Goal: Task Accomplishment & Management: Manage account settings

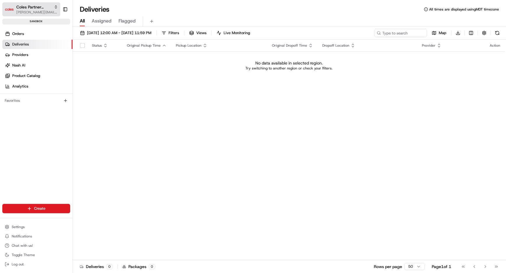
click at [20, 6] on span "Coles Partner Demo AU" at bounding box center [33, 7] width 35 height 6
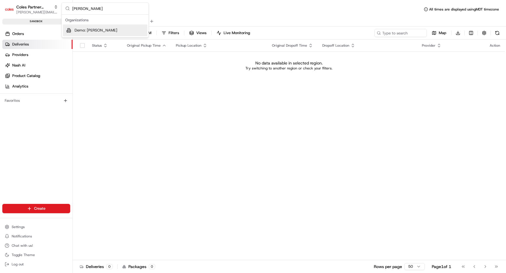
type input "[PERSON_NAME]"
click at [98, 29] on div "Demo: [PERSON_NAME]" at bounding box center [105, 30] width 84 height 12
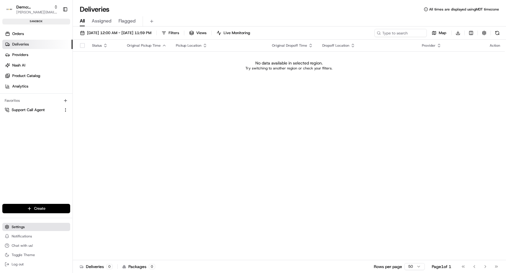
click at [14, 225] on span "Settings" at bounding box center [18, 226] width 13 height 5
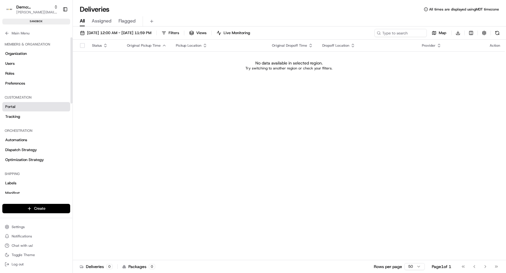
click at [17, 106] on link "Portal" at bounding box center [36, 106] width 68 height 9
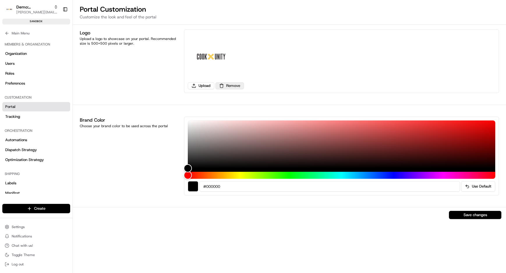
click at [237, 87] on button "Remove" at bounding box center [230, 85] width 29 height 7
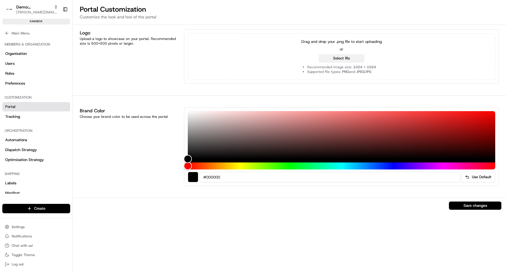
click at [338, 57] on button "Select file" at bounding box center [341, 58] width 45 height 8
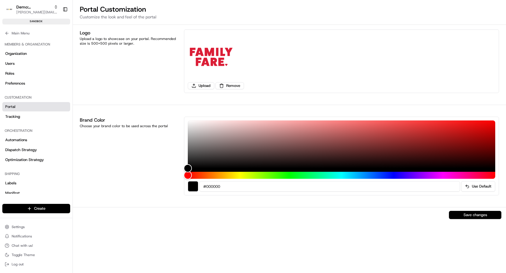
click at [471, 215] on button "Save changes" at bounding box center [475, 215] width 52 height 8
click at [21, 117] on link "Tracking" at bounding box center [36, 116] width 68 height 9
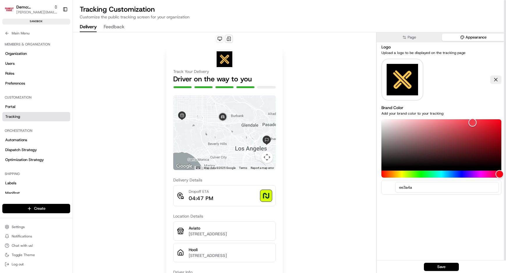
click at [483, 40] on button "Appearance" at bounding box center [473, 37] width 63 height 8
click at [495, 78] on button at bounding box center [495, 79] width 11 height 8
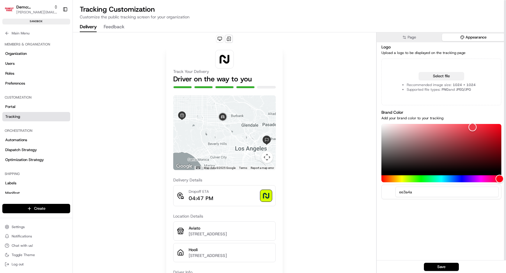
click at [442, 75] on button "Select file" at bounding box center [441, 76] width 45 height 8
click at [409, 38] on button "Page" at bounding box center [409, 37] width 63 height 8
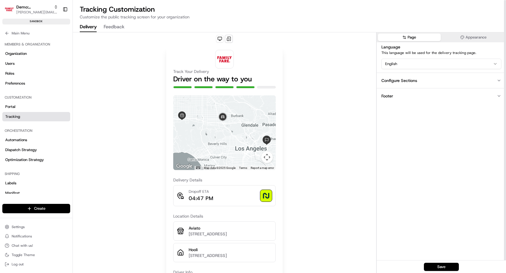
click at [405, 80] on div "Configure Sections" at bounding box center [400, 80] width 36 height 6
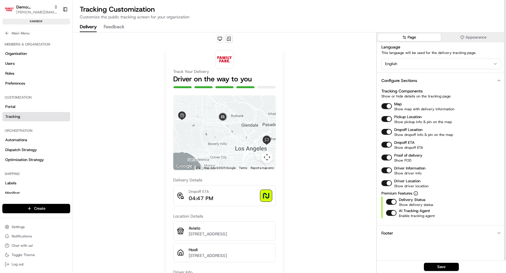
click at [393, 231] on button "Footer" at bounding box center [441, 232] width 129 height 15
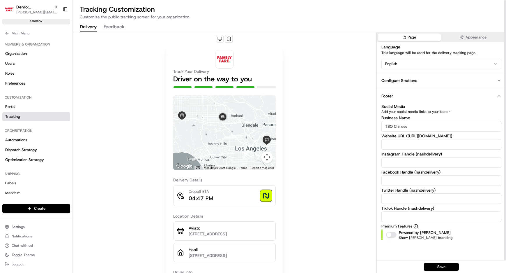
click at [396, 127] on input "TSO Chinese" at bounding box center [442, 126] width 120 height 10
type input "Family Fare"
click at [451, 267] on button "Save" at bounding box center [441, 266] width 35 height 8
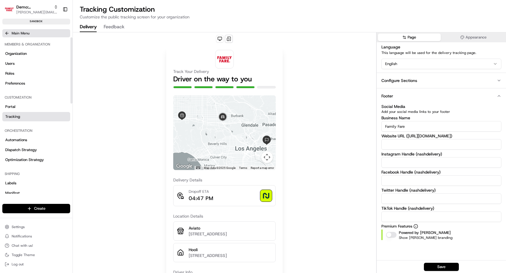
click at [7, 33] on icon at bounding box center [7, 33] width 3 height 0
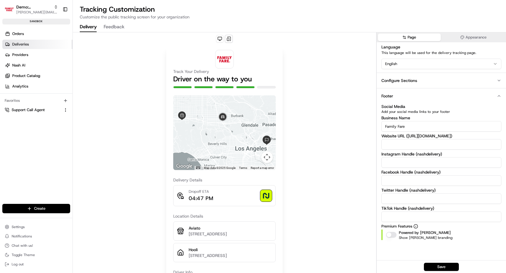
click at [16, 42] on span "Deliveries" at bounding box center [20, 44] width 17 height 5
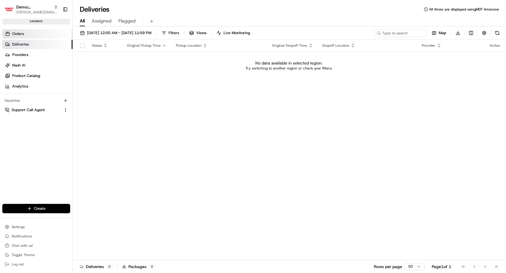
click at [19, 35] on span "Orders" at bounding box center [18, 33] width 12 height 5
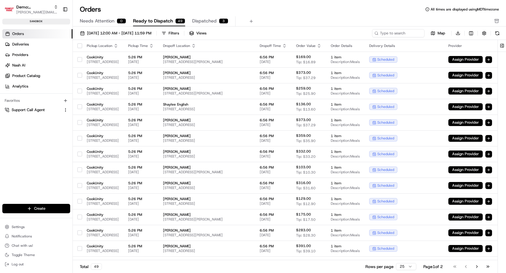
click at [80, 45] on button "button" at bounding box center [79, 45] width 5 height 5
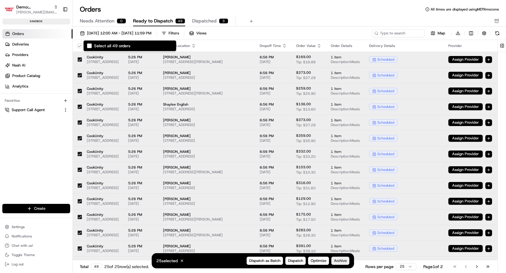
click at [336, 262] on span "Archive" at bounding box center [340, 260] width 13 height 5
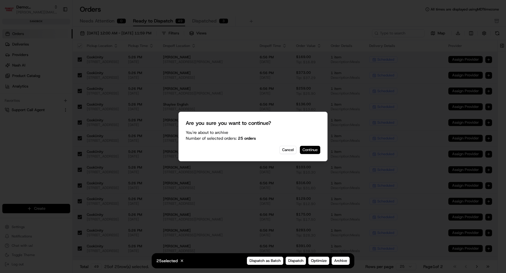
click at [315, 151] on button "Continue" at bounding box center [310, 150] width 20 height 8
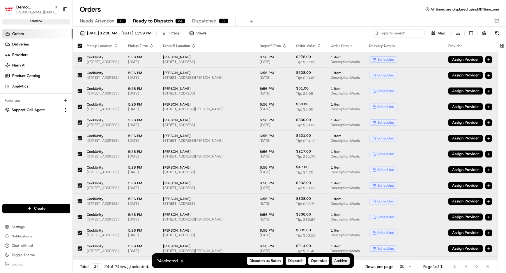
click at [343, 261] on span "Archive" at bounding box center [340, 260] width 13 height 5
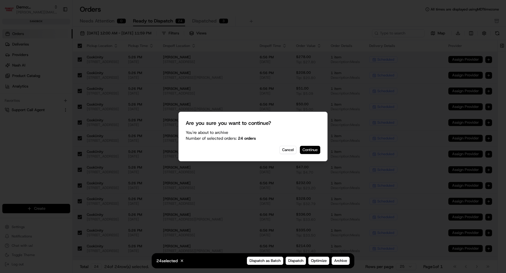
click at [311, 150] on button "Continue" at bounding box center [310, 150] width 20 height 8
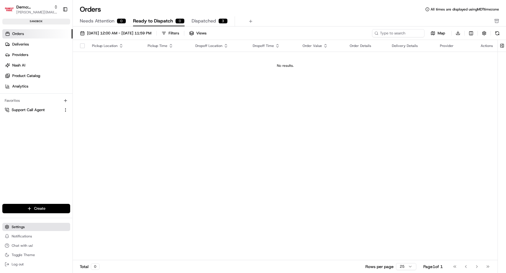
click at [22, 226] on span "Settings" at bounding box center [18, 226] width 13 height 5
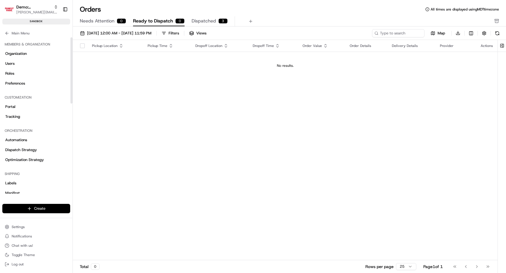
click at [47, 205] on html "Demo: Benny [EMAIL_ADDRESS][DOMAIN_NAME] Toggle Sidebar sandbox Orders Deliveri…" at bounding box center [253, 136] width 506 height 273
click at [105, 239] on link "CSV Upload" at bounding box center [105, 240] width 65 height 10
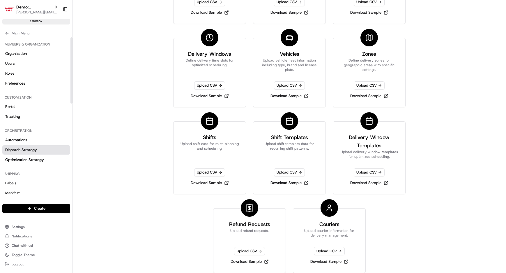
scroll to position [121, 0]
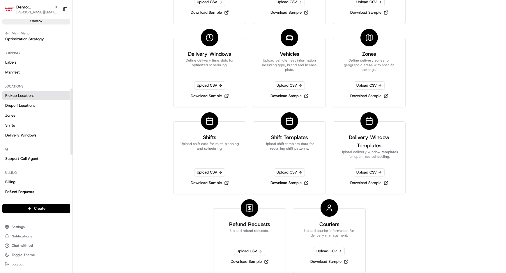
click at [26, 93] on span "Pickup Locations" at bounding box center [19, 95] width 29 height 5
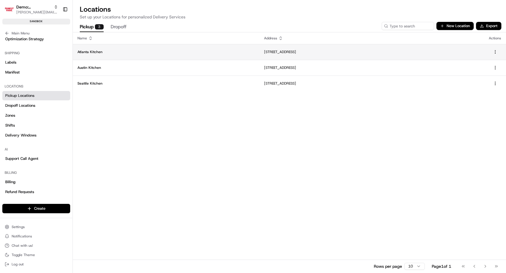
click at [100, 50] on p "Atlanta Kitchen" at bounding box center [165, 52] width 177 height 5
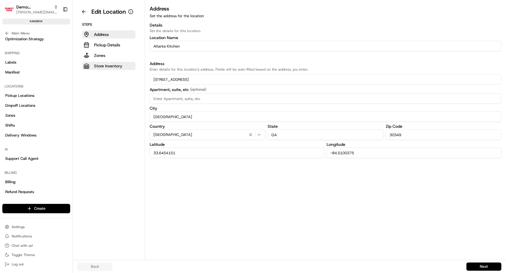
click at [107, 66] on p "Store Inventory" at bounding box center [108, 66] width 28 height 6
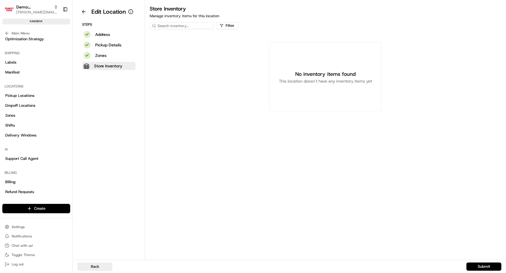
click at [335, 85] on div "No inventory items found This location doesn't have any inventory items yet" at bounding box center [325, 77] width 112 height 70
click at [197, 26] on input at bounding box center [196, 25] width 93 height 7
click at [33, 208] on html "Demo: Benny [EMAIL_ADDRESS][DOMAIN_NAME] Toggle Sidebar sandbox Orders Deliveri…" at bounding box center [253, 136] width 506 height 273
click at [103, 241] on link "CSV Upload" at bounding box center [105, 240] width 65 height 10
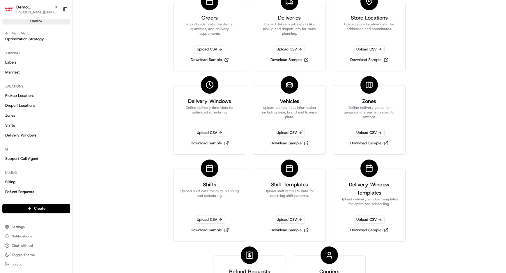
scroll to position [4, 0]
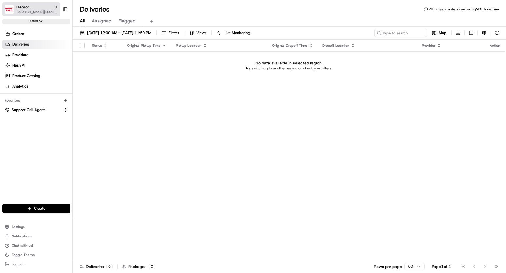
click at [33, 9] on span "Demo: [PERSON_NAME]" at bounding box center [33, 7] width 35 height 6
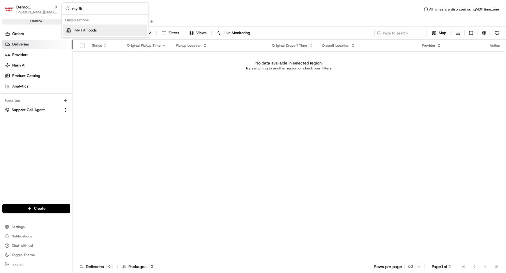
type input "my fit"
click at [70, 31] on div "Suggestions" at bounding box center [68, 30] width 7 height 7
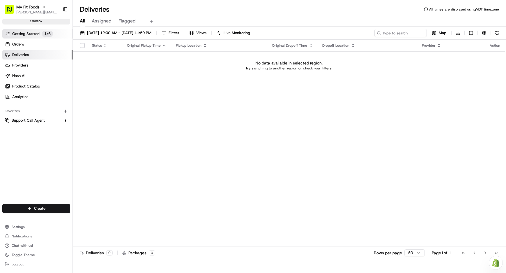
click at [36, 31] on span "Getting Started" at bounding box center [25, 33] width 27 height 5
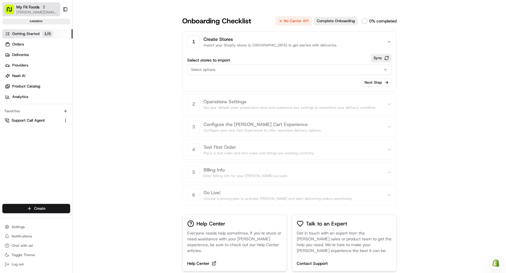
click at [34, 7] on span "My Fit Foods" at bounding box center [27, 7] width 23 height 6
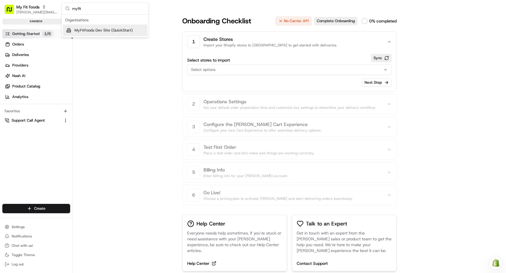
type input "myfit"
click at [113, 33] on span "MyFitFoods Dev Site (QuickStart)" at bounding box center [104, 30] width 58 height 5
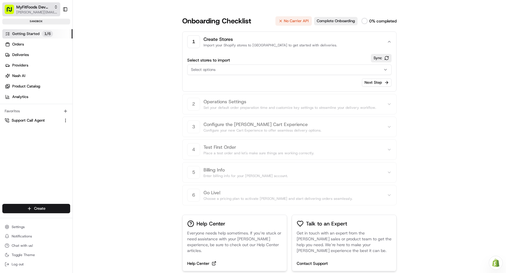
click at [28, 8] on span "MyFitFoods Dev Site (QuickStart)" at bounding box center [33, 7] width 35 height 6
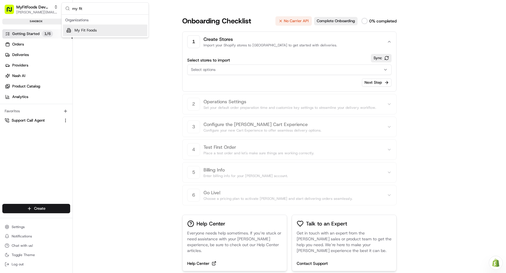
type input "my fit"
click at [88, 31] on span "My Fit Foods" at bounding box center [86, 30] width 22 height 5
